Goal: Complete application form

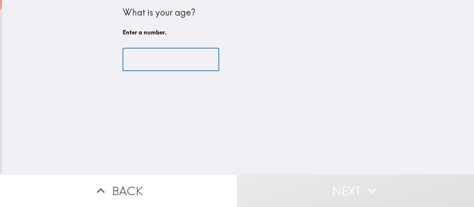
click at [152, 66] on input "number" at bounding box center [170, 59] width 97 height 23
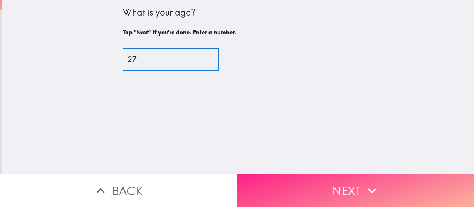
type input "27"
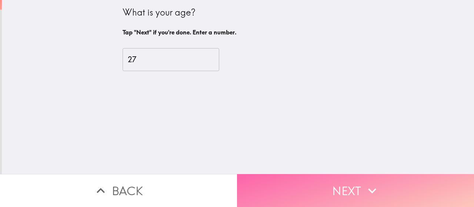
click at [317, 180] on button "Next" at bounding box center [355, 190] width 237 height 33
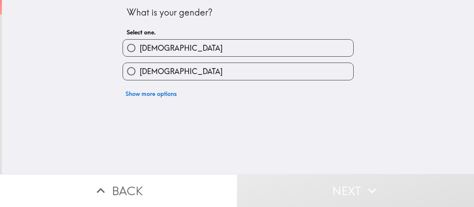
click at [206, 51] on label "[DEMOGRAPHIC_DATA]" at bounding box center [238, 48] width 230 height 17
click at [139, 51] on input "[DEMOGRAPHIC_DATA]" at bounding box center [131, 48] width 17 height 17
radio input "true"
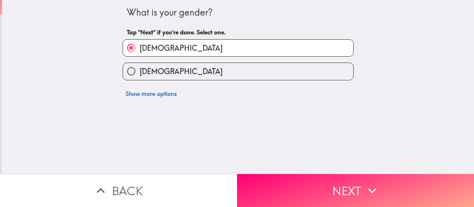
click at [295, 179] on button "Next" at bounding box center [355, 190] width 237 height 33
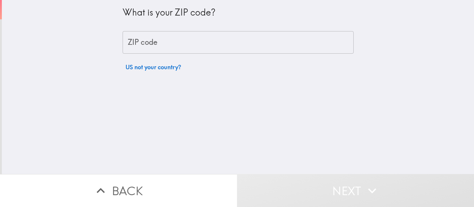
click at [196, 48] on input "ZIP code" at bounding box center [237, 42] width 231 height 23
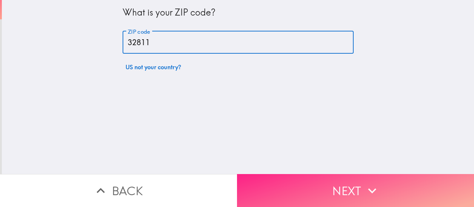
type input "32811"
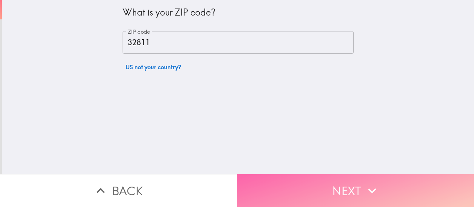
click at [312, 191] on button "Next" at bounding box center [355, 190] width 237 height 33
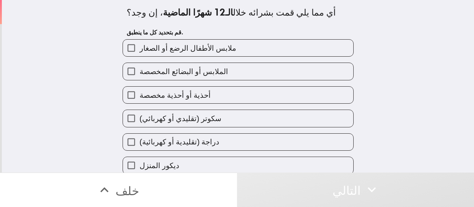
click at [264, 24] on div "أي مما يلي قمت بشرائه خلال الـ12 شهرًا الماضية ، إن وجد؟ [GEOGRAPHIC_DATA] بتحد…" at bounding box center [238, 22] width 223 height 33
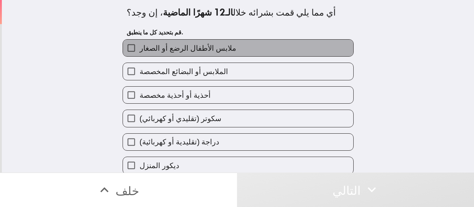
click at [217, 51] on font "ملابس الأطفال الرضع أو الصغار" at bounding box center [187, 47] width 97 height 9
click at [139, 51] on input "ملابس الأطفال الرضع أو الصغار" at bounding box center [131, 48] width 17 height 17
checkbox input "true"
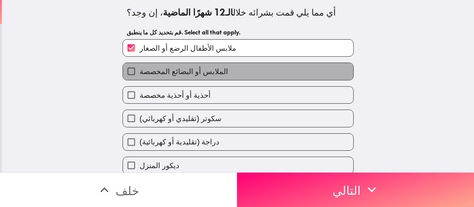
click at [218, 73] on font "الملابس أو البضائع المخصصة" at bounding box center [183, 71] width 88 height 9
click at [139, 73] on input "الملابس أو البضائع المخصصة" at bounding box center [131, 71] width 17 height 17
checkbox input "true"
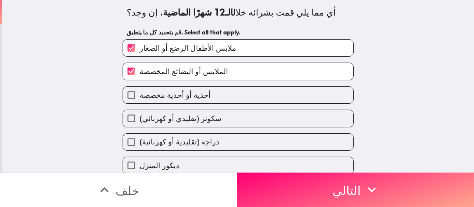
click at [226, 101] on label "أحذية أو أحذية مخصصة" at bounding box center [238, 95] width 230 height 17
click at [139, 101] on input "أحذية أو أحذية مخصصة" at bounding box center [131, 95] width 17 height 17
checkbox input "true"
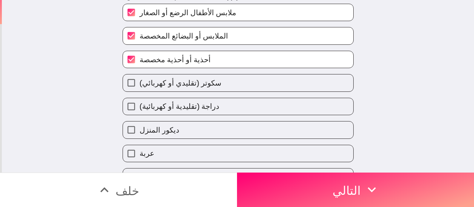
scroll to position [37, 0]
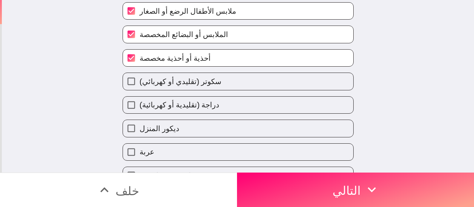
click at [227, 134] on label "ديكور المنزل" at bounding box center [238, 128] width 230 height 17
click at [139, 134] on input "ديكور المنزل" at bounding box center [131, 128] width 17 height 17
checkbox input "true"
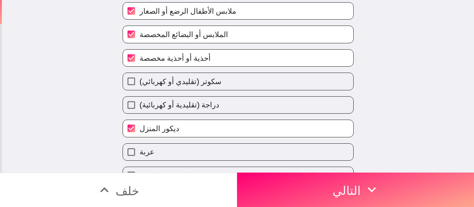
drag, startPoint x: 336, startPoint y: 193, endPoint x: 329, endPoint y: 184, distance: 12.1
click at [336, 192] on font "التالي" at bounding box center [346, 189] width 28 height 22
